Goal: Task Accomplishment & Management: Complete application form

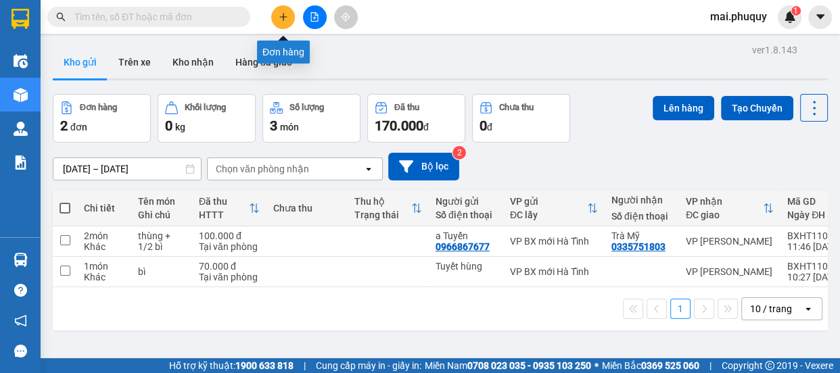
click at [281, 26] on button at bounding box center [283, 17] width 24 height 24
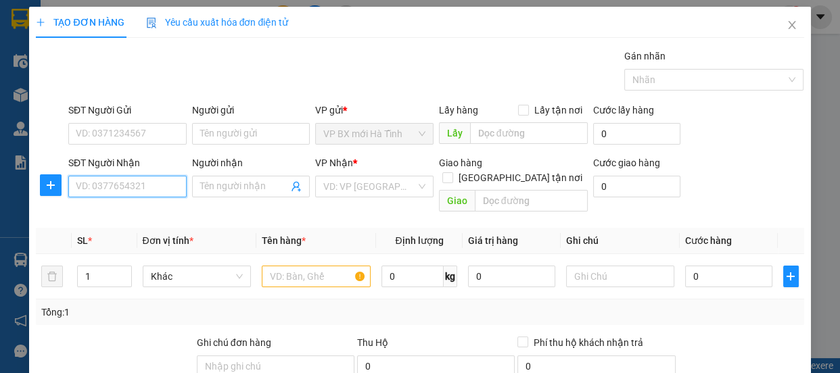
click at [132, 184] on input "SĐT Người Nhận" at bounding box center [127, 187] width 118 height 22
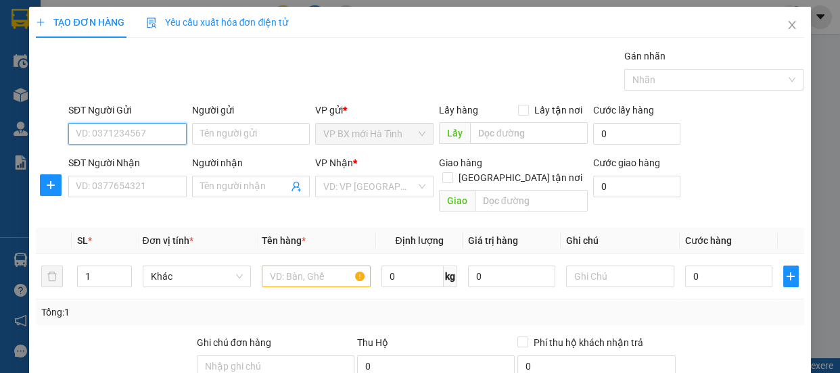
click at [133, 131] on input "SĐT Người Gửi" at bounding box center [127, 134] width 118 height 22
type input "0949258568"
click at [154, 160] on div "0949258568 - [PERSON_NAME]" at bounding box center [142, 160] width 133 height 15
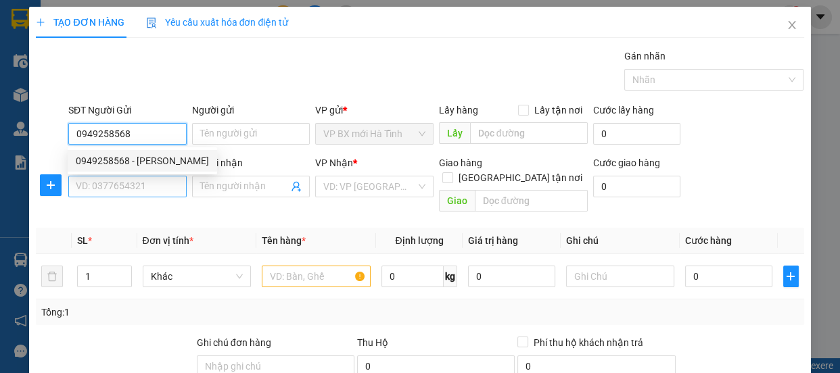
type input "tùng"
type input "0949258568"
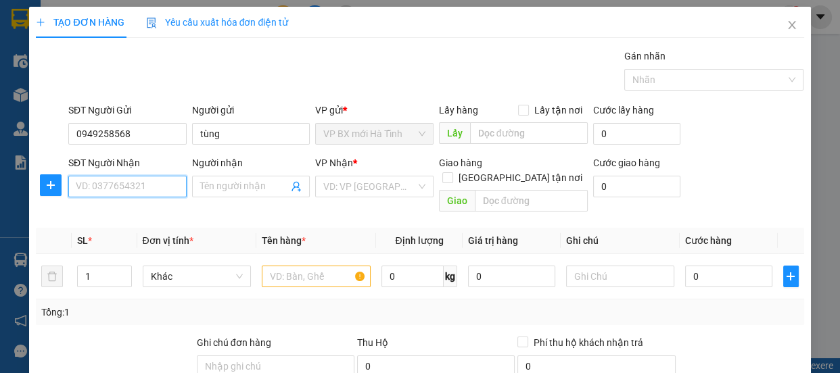
click at [135, 185] on input "SĐT Người Nhận" at bounding box center [127, 187] width 118 height 22
type input "0336740042"
click at [148, 219] on div "0336740042 - a minh" at bounding box center [126, 213] width 101 height 15
type input "a minh"
type input "0336740042"
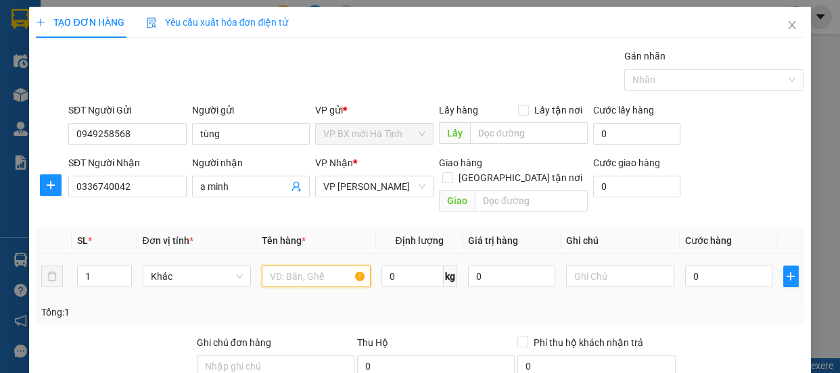
click at [311, 266] on input "text" at bounding box center [316, 277] width 109 height 22
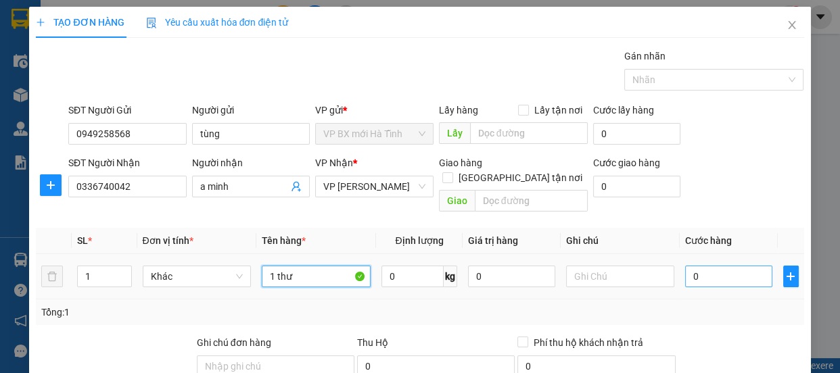
type input "1 thư"
click at [689, 266] on input "0" at bounding box center [728, 277] width 87 height 22
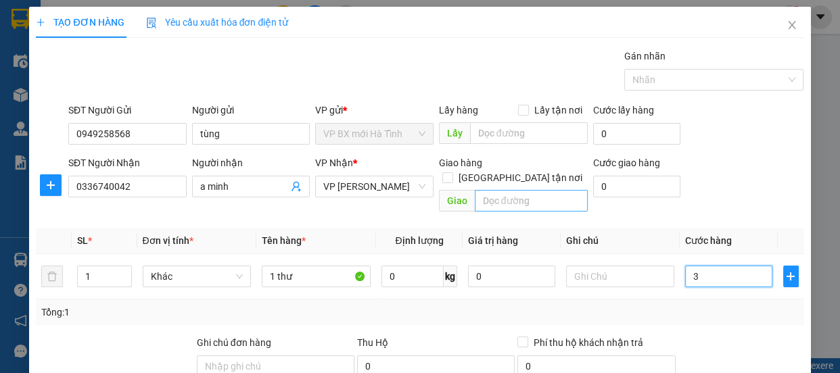
type input "3"
type input "30"
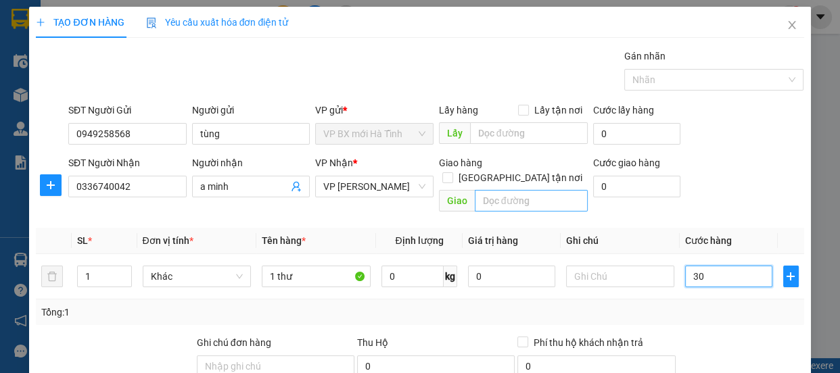
type input "30"
type input "300"
type input "3.000"
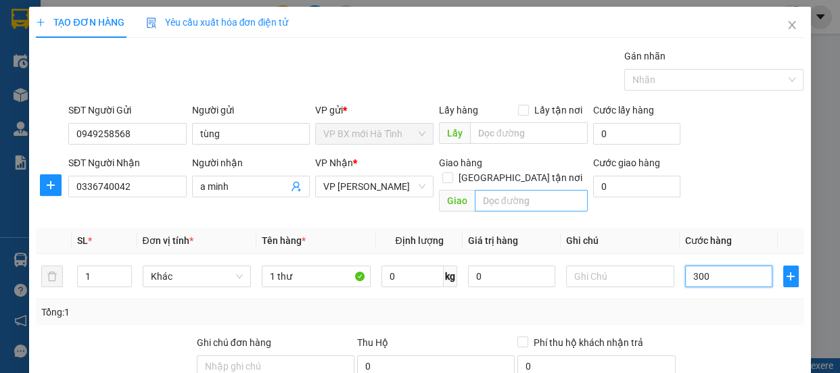
type input "3.000"
type input "30.000"
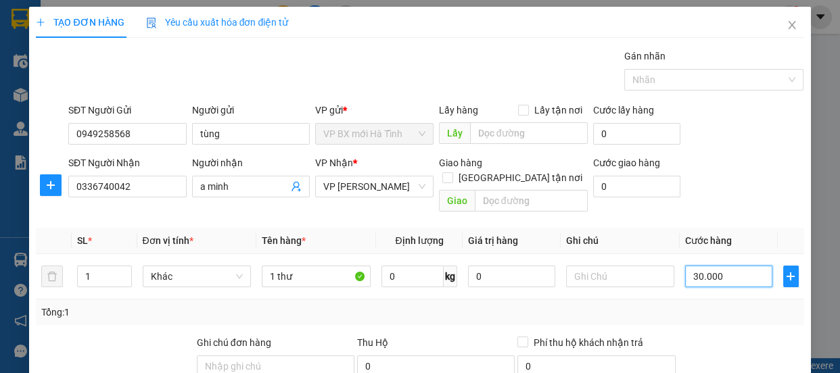
scroll to position [168, 0]
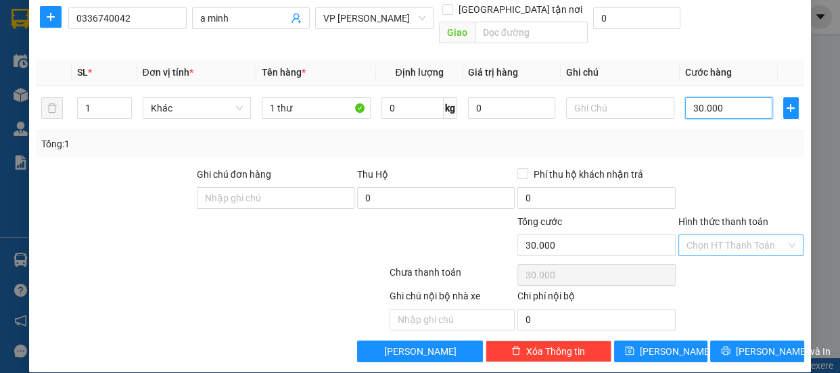
drag, startPoint x: 780, startPoint y: 230, endPoint x: 771, endPoint y: 233, distance: 9.8
click at [780, 235] on div "Chọn HT Thanh Toán" at bounding box center [741, 246] width 126 height 22
type input "30.000"
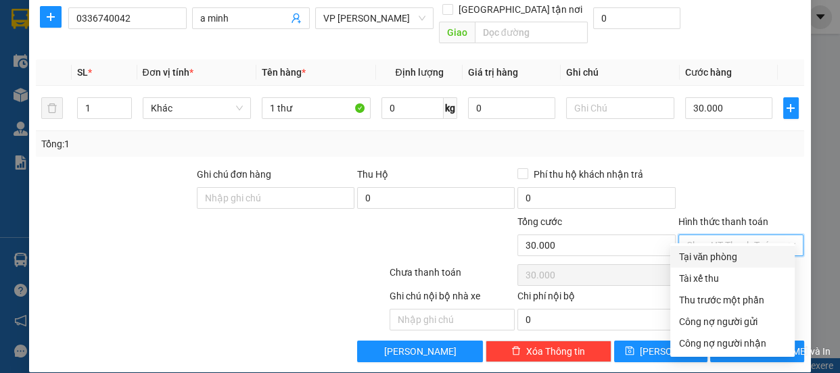
click at [696, 254] on div "Tại văn phòng" at bounding box center [732, 257] width 108 height 15
type input "0"
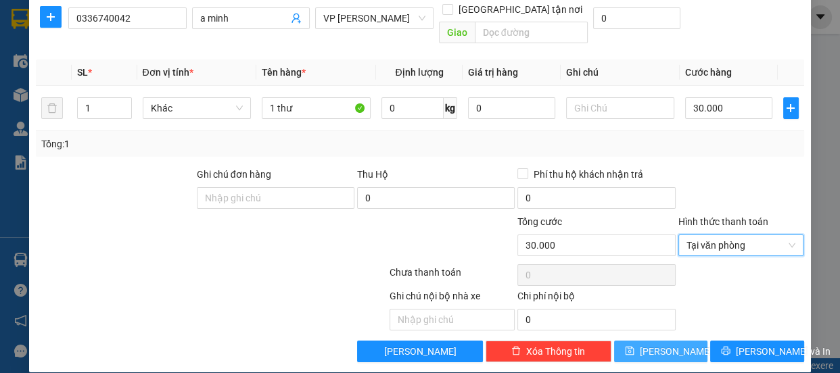
click at [648, 341] on button "[PERSON_NAME]" at bounding box center [660, 352] width 93 height 22
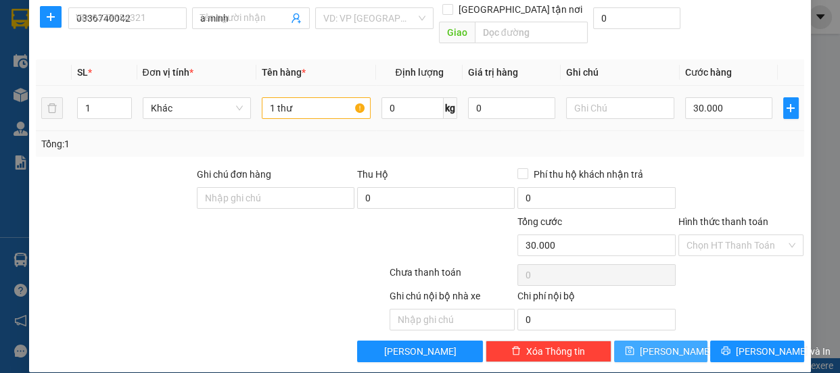
type input "0"
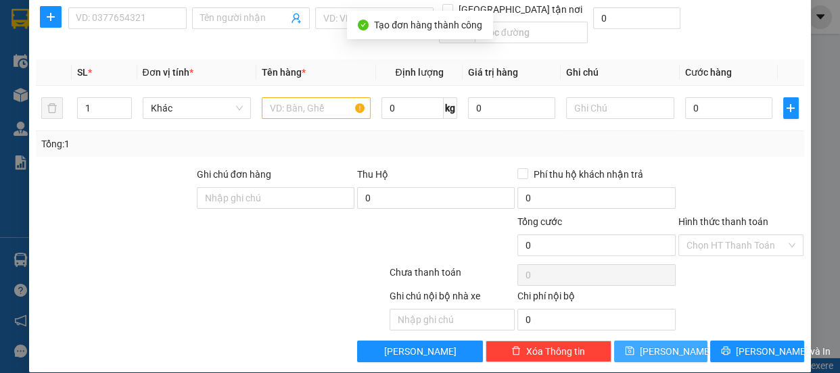
scroll to position [0, 0]
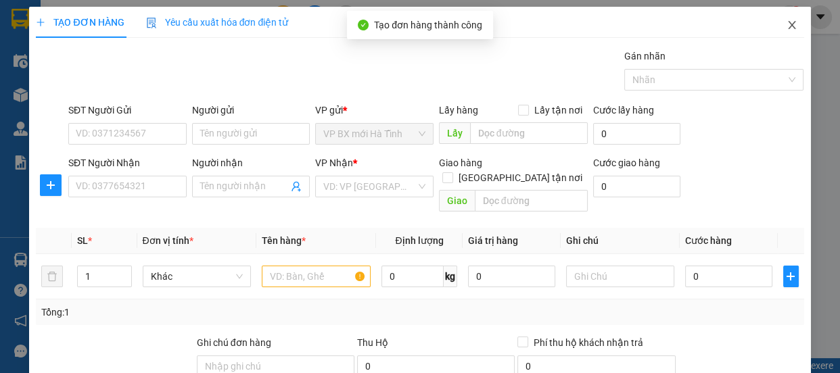
click at [786, 22] on icon "close" at bounding box center [791, 25] width 11 height 11
